Goal: Task Accomplishment & Management: Manage account settings

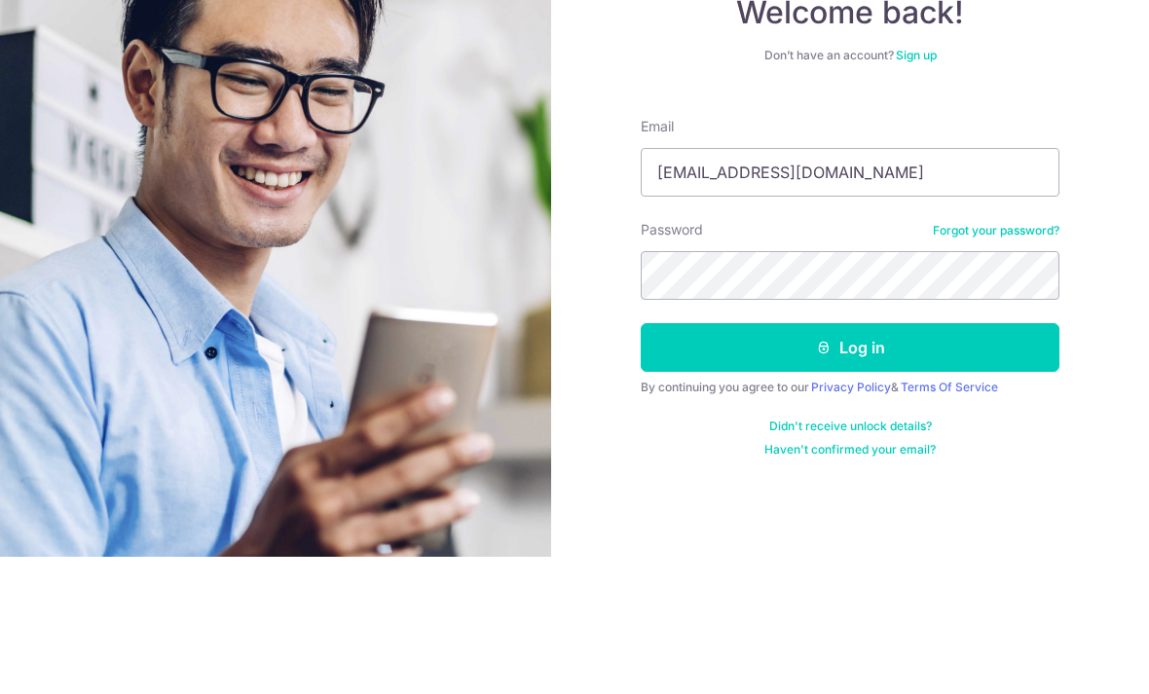
type input "[EMAIL_ADDRESS][DOMAIN_NAME]"
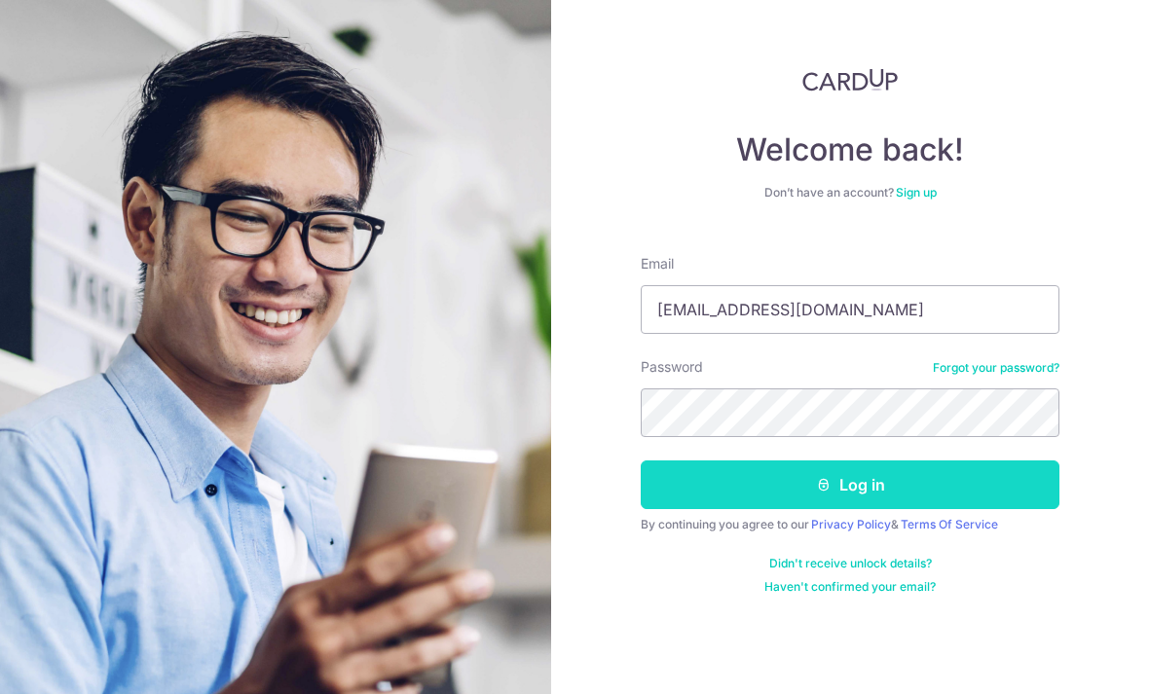
click at [866, 461] on button "Log in" at bounding box center [850, 485] width 419 height 49
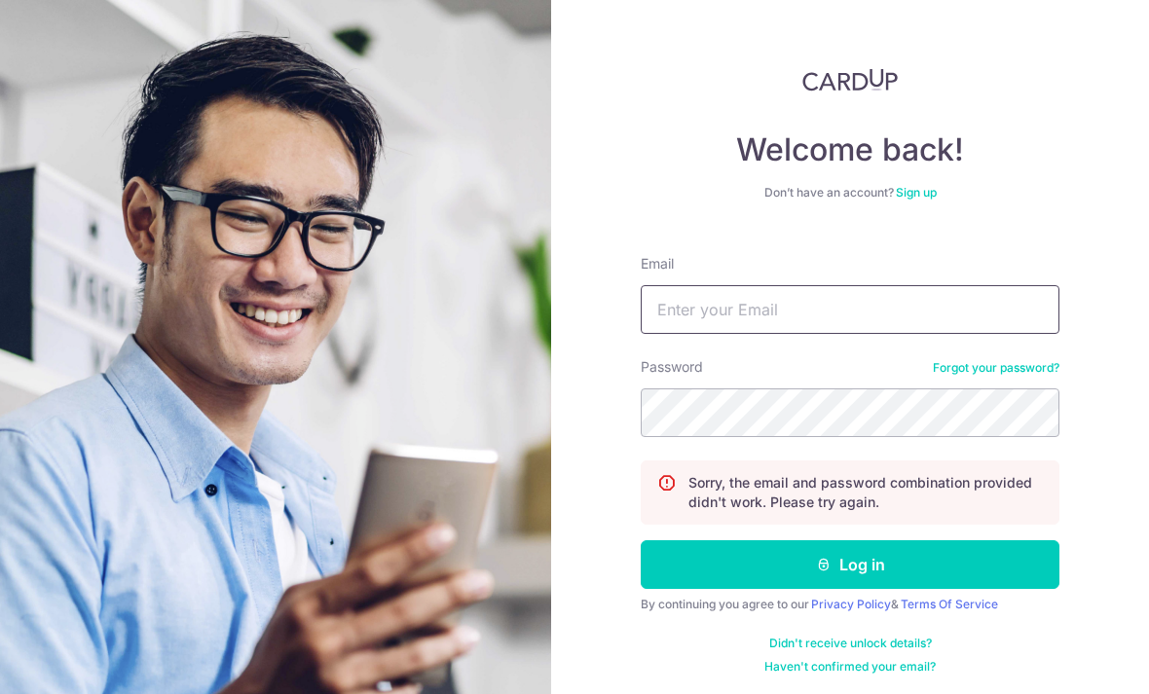
click at [829, 311] on input "Email" at bounding box center [850, 309] width 419 height 49
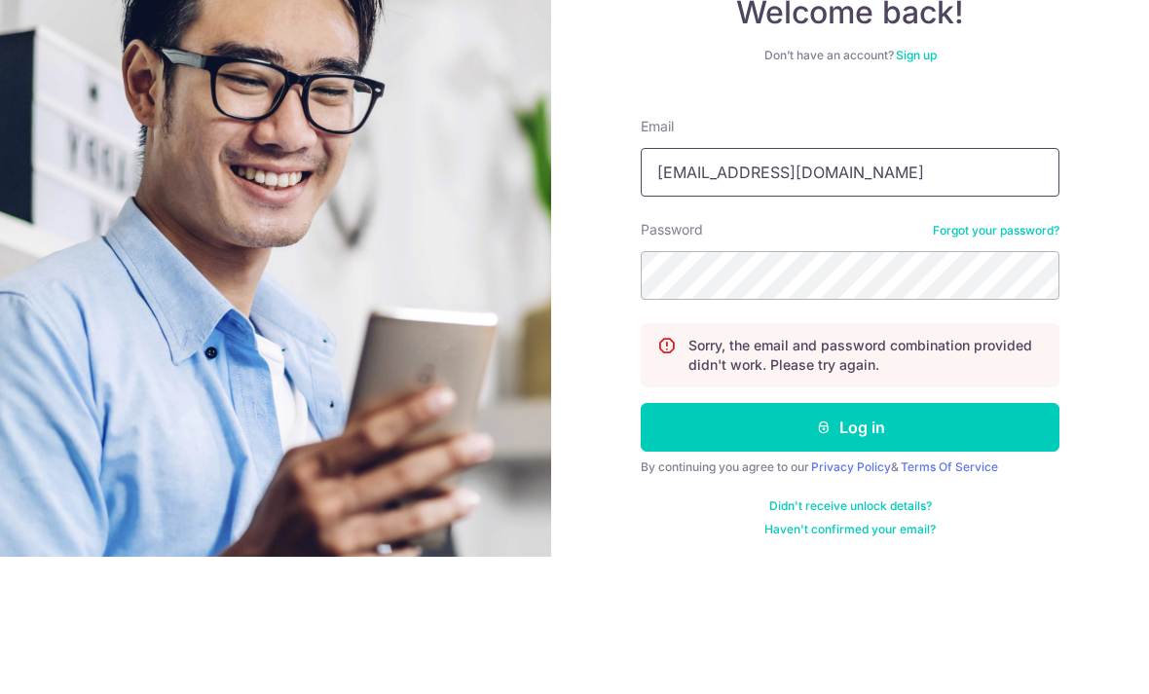
type input "[EMAIL_ADDRESS][DOMAIN_NAME]"
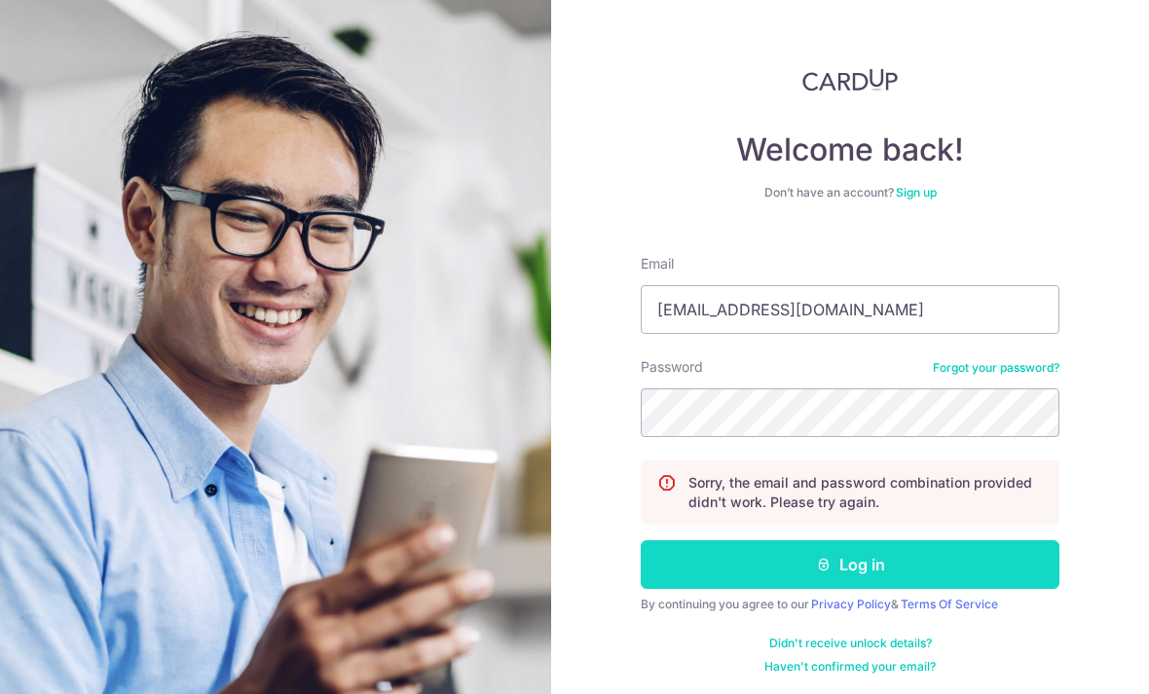
click at [886, 541] on button "Log in" at bounding box center [850, 565] width 419 height 49
